Goal: Task Accomplishment & Management: Use online tool/utility

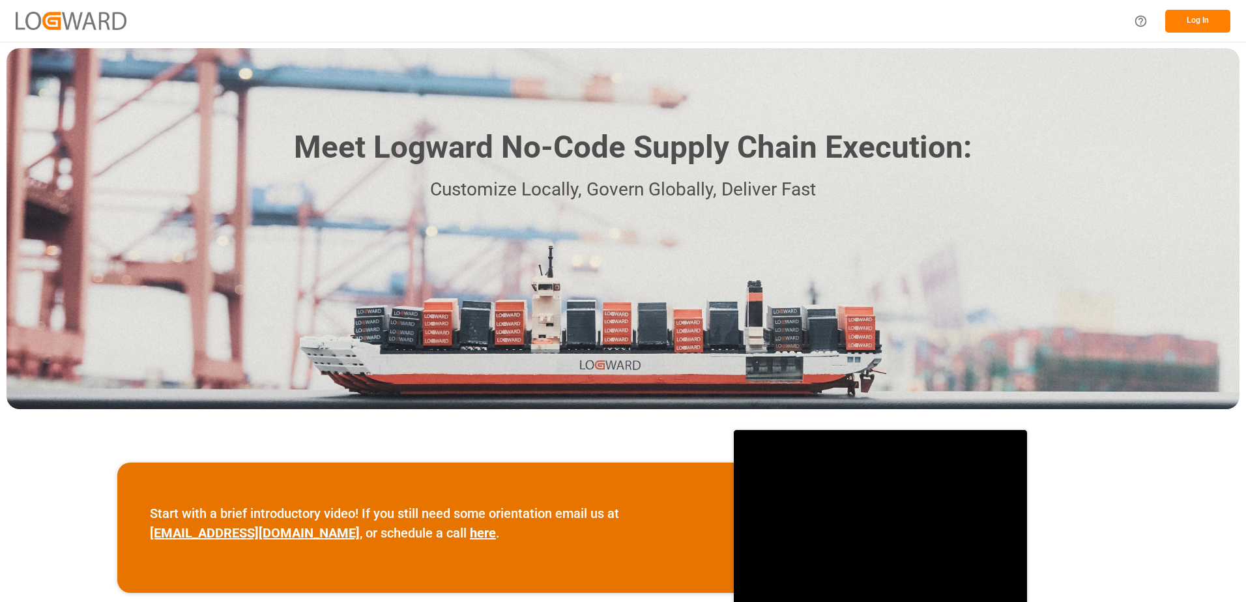
click at [1200, 20] on button "Log In" at bounding box center [1197, 21] width 65 height 23
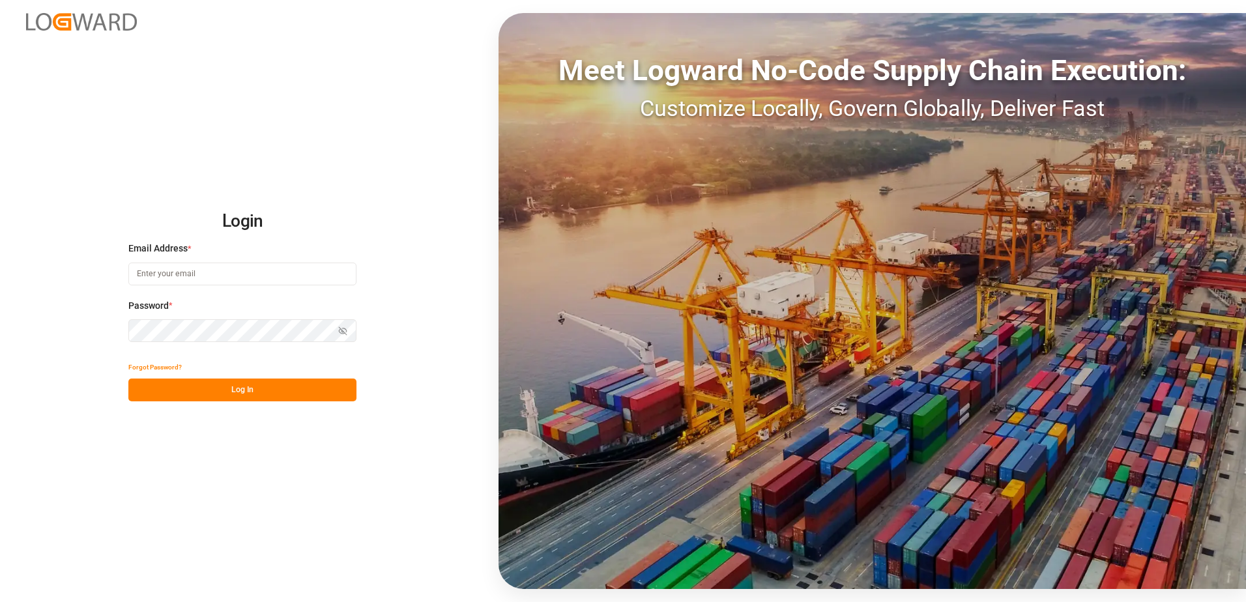
click at [297, 272] on input at bounding box center [242, 274] width 228 height 23
type input "[PERSON_NAME][EMAIL_ADDRESS][DOMAIN_NAME]"
click at [237, 389] on button "Log In" at bounding box center [242, 390] width 228 height 23
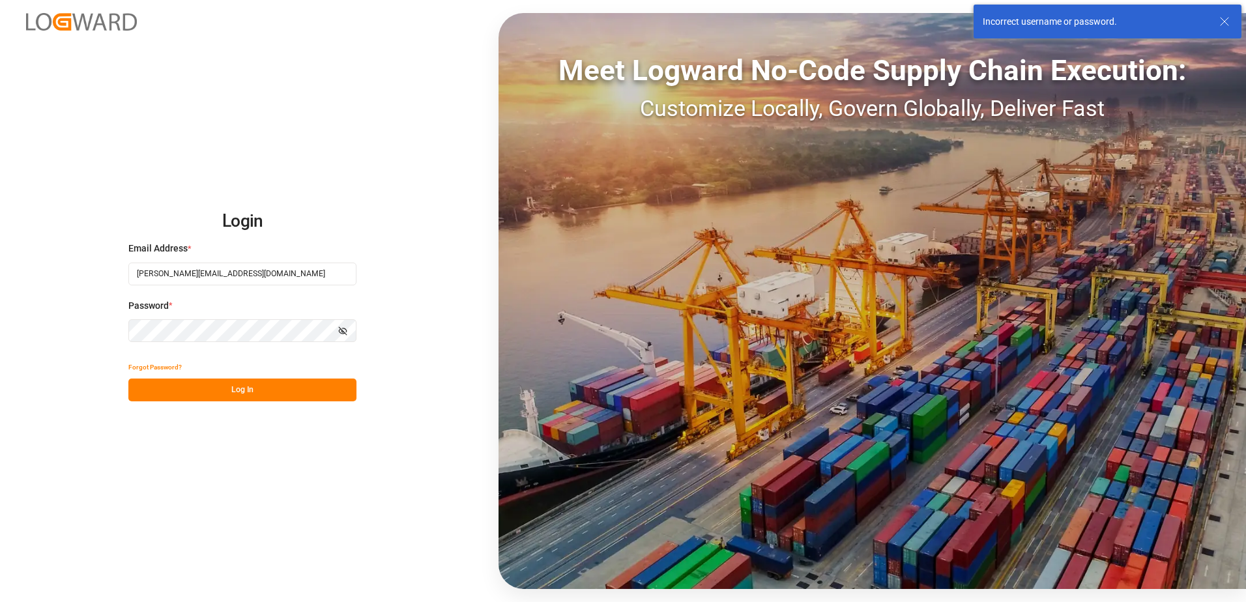
click at [343, 330] on icon "button" at bounding box center [342, 331] width 9 height 9
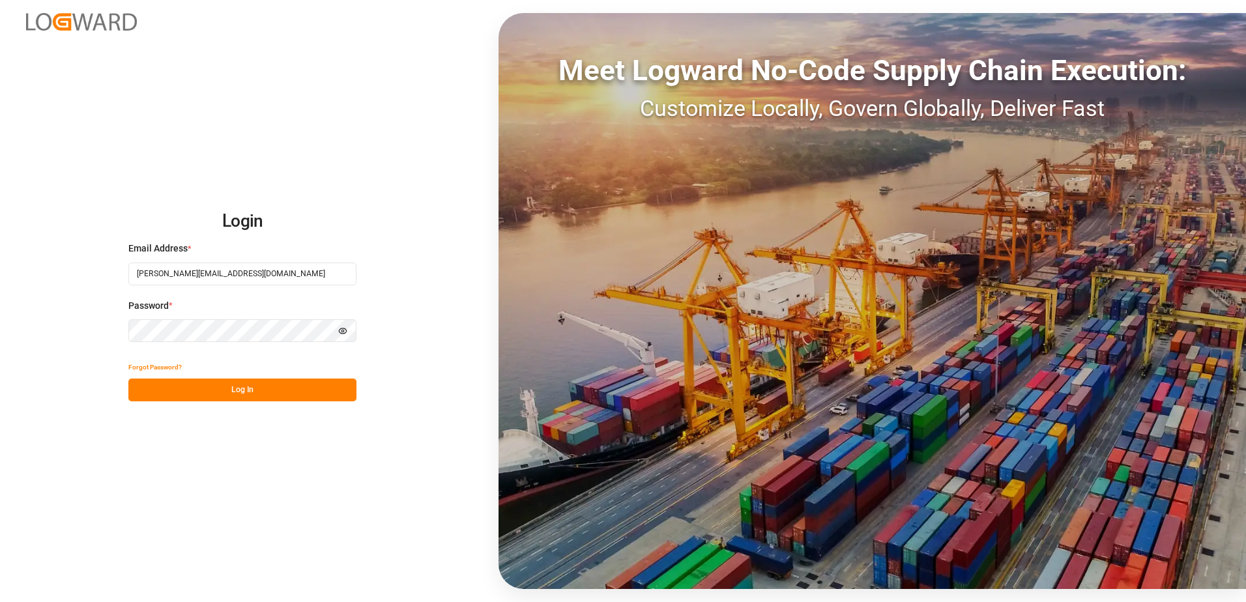
click at [251, 394] on button "Log In" at bounding box center [242, 390] width 228 height 23
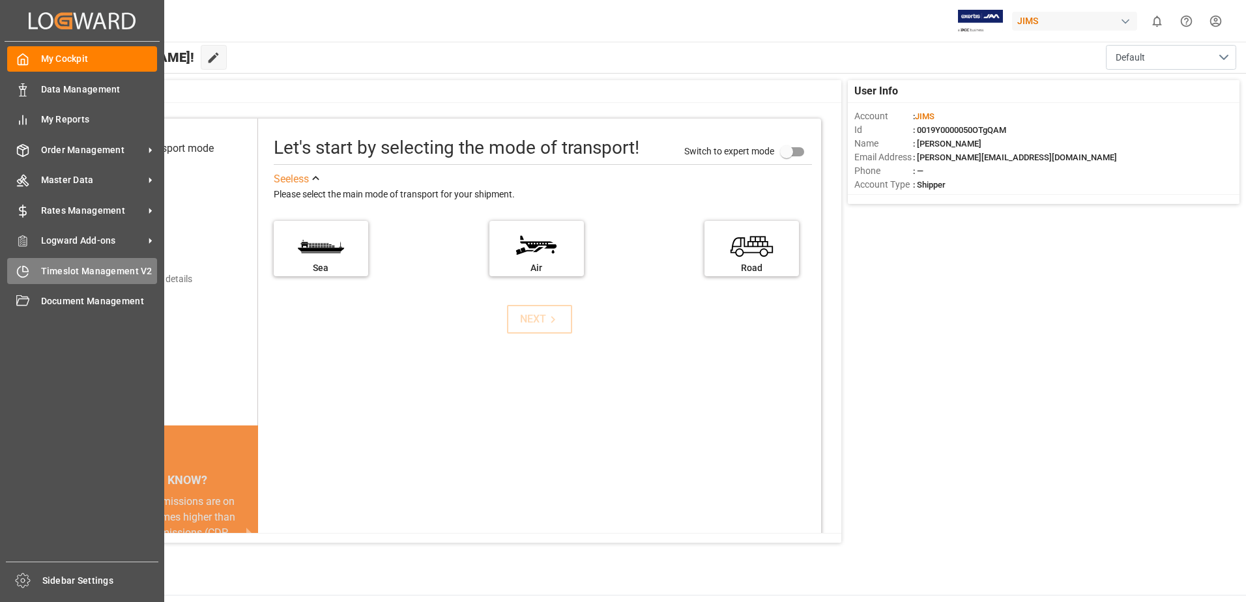
click at [96, 275] on span "Timeslot Management V2" at bounding box center [99, 272] width 117 height 14
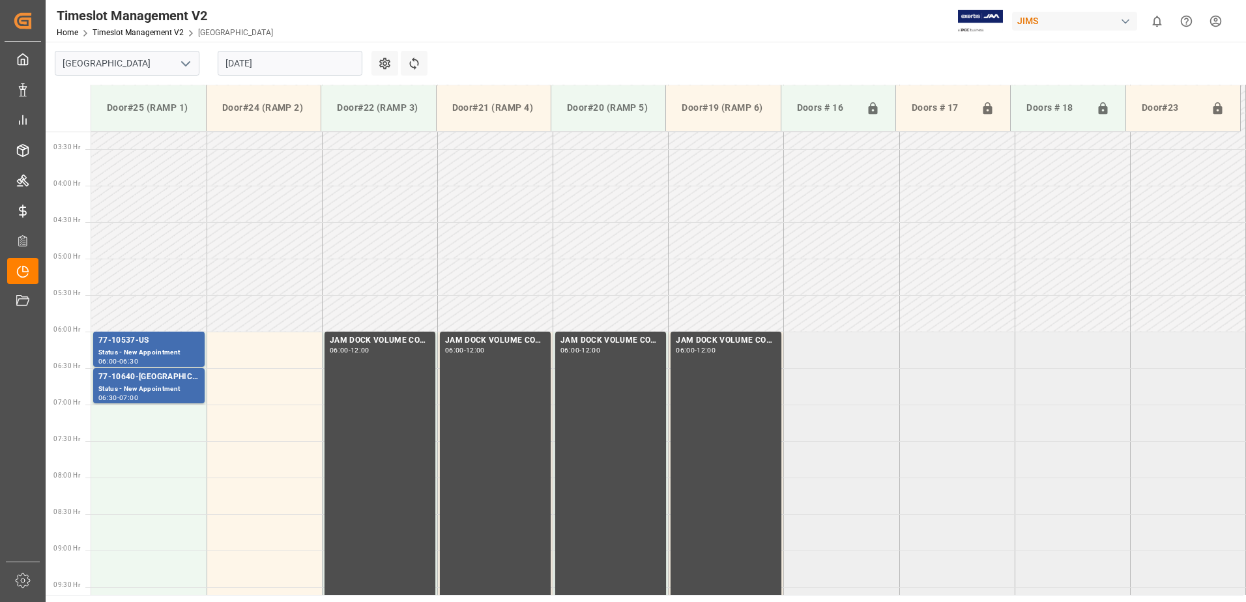
scroll to position [357, 0]
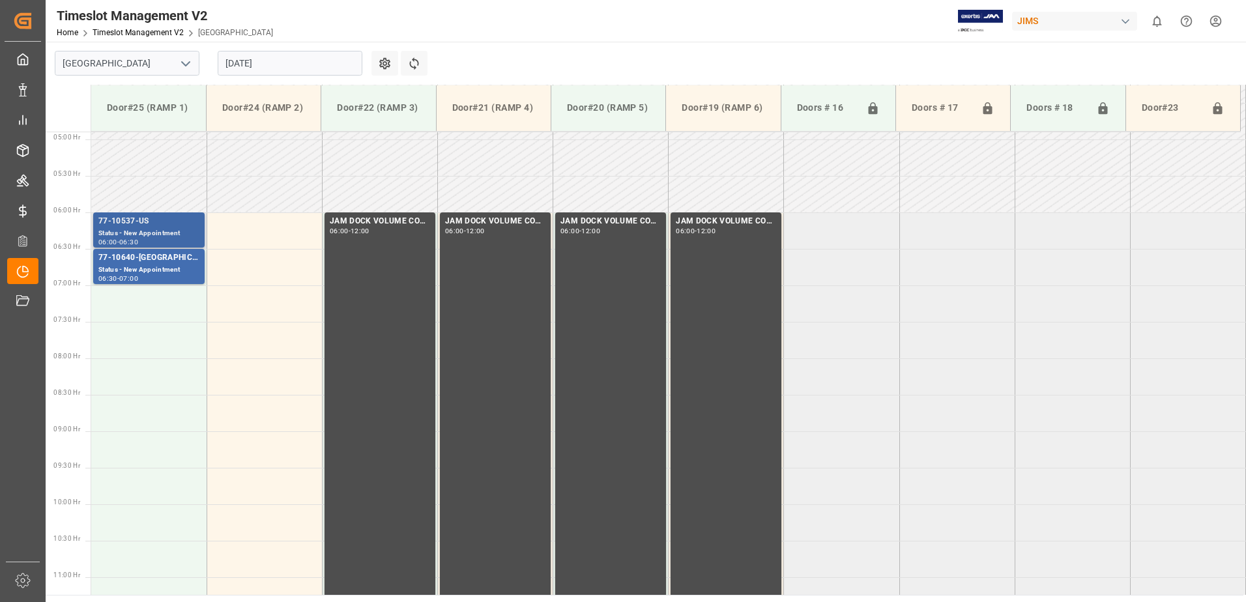
click at [141, 226] on div "77-10537-US" at bounding box center [148, 221] width 101 height 13
click at [158, 260] on div "77-10640-[GEOGRAPHIC_DATA]" at bounding box center [148, 258] width 101 height 13
